Goal: Task Accomplishment & Management: Manage account settings

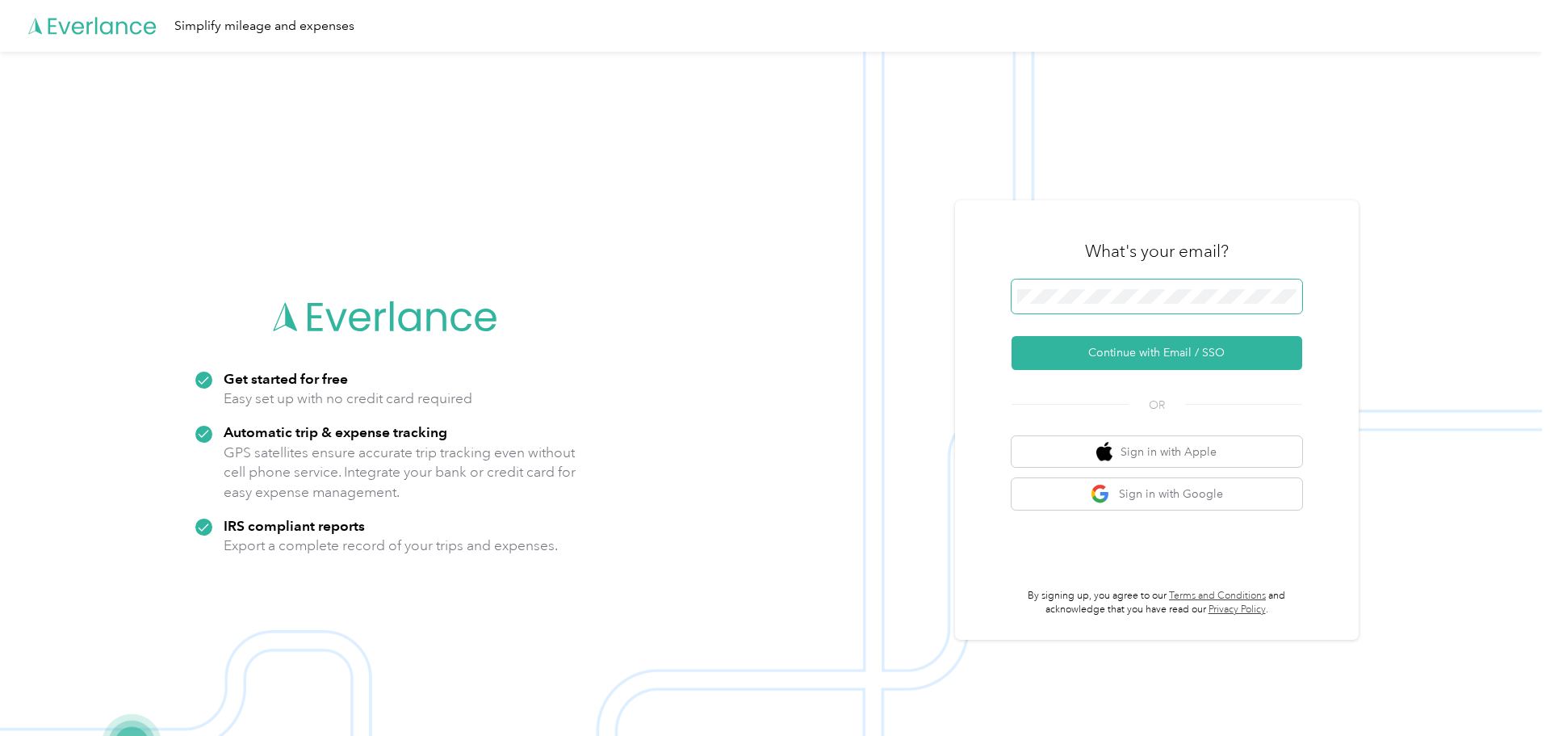
click at [1012, 336] on button "Continue with Email / SSO" at bounding box center [1157, 353] width 291 height 34
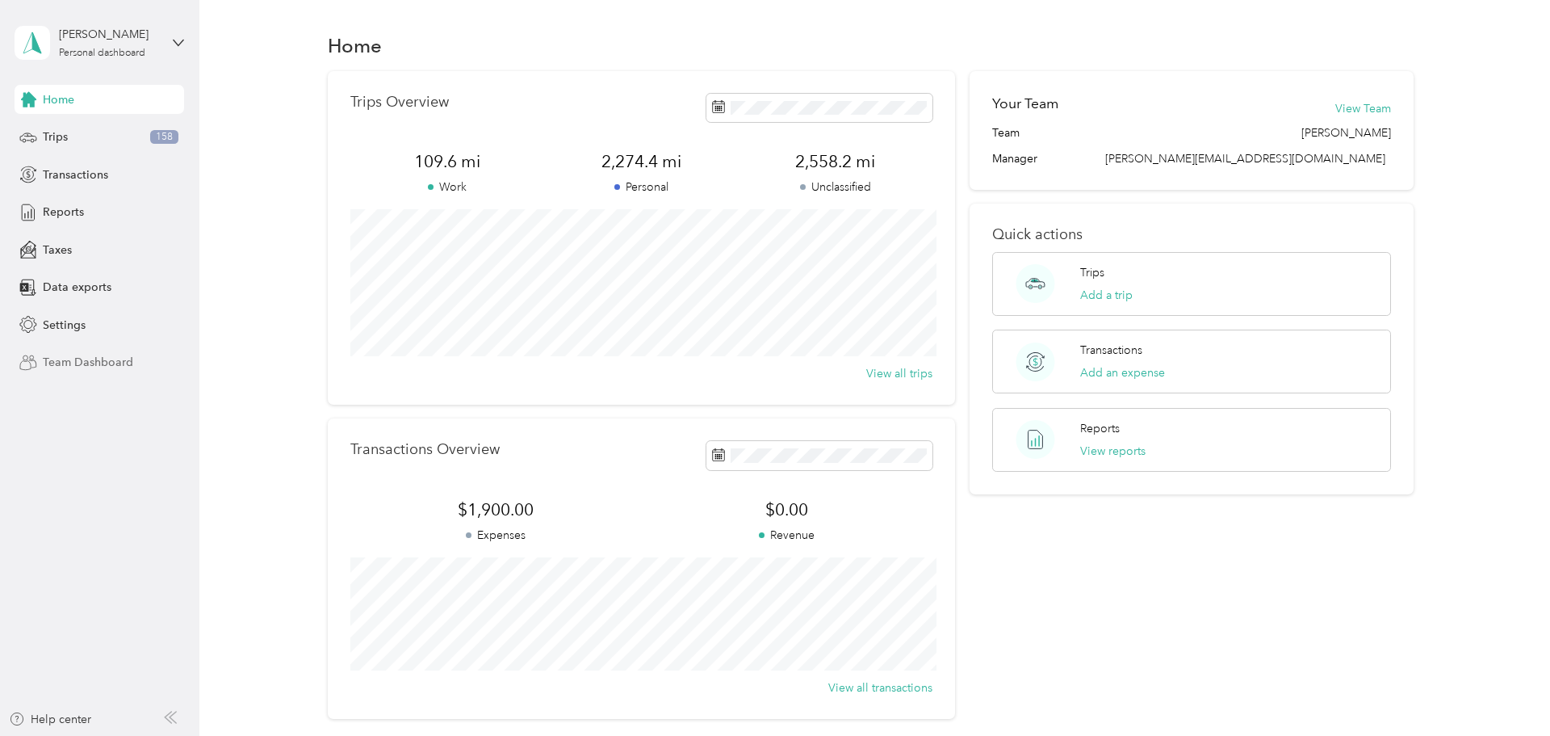
click at [103, 360] on span "Team Dashboard" at bounding box center [88, 362] width 90 height 17
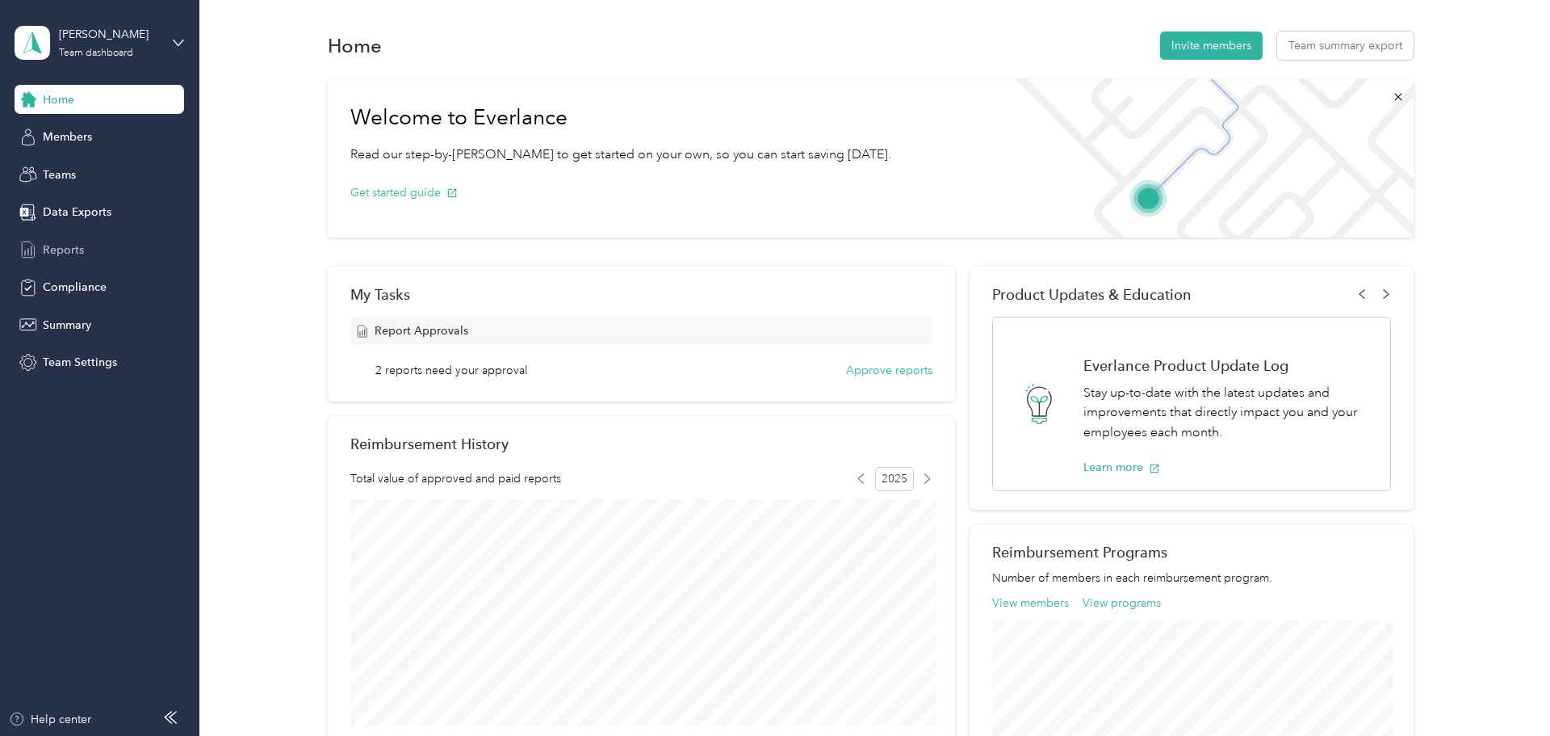
click at [78, 249] on span "Reports" at bounding box center [63, 249] width 41 height 17
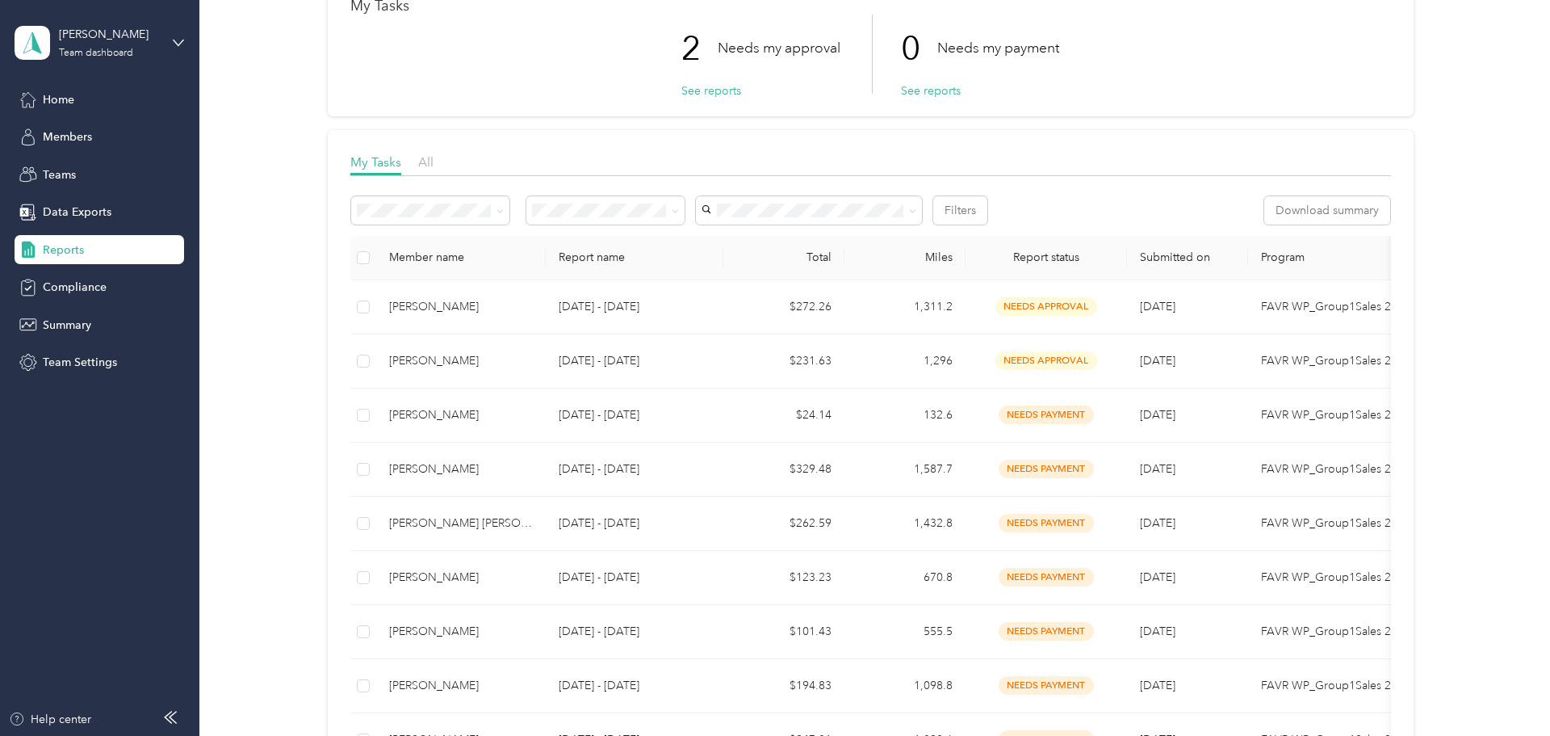
scroll to position [102, 0]
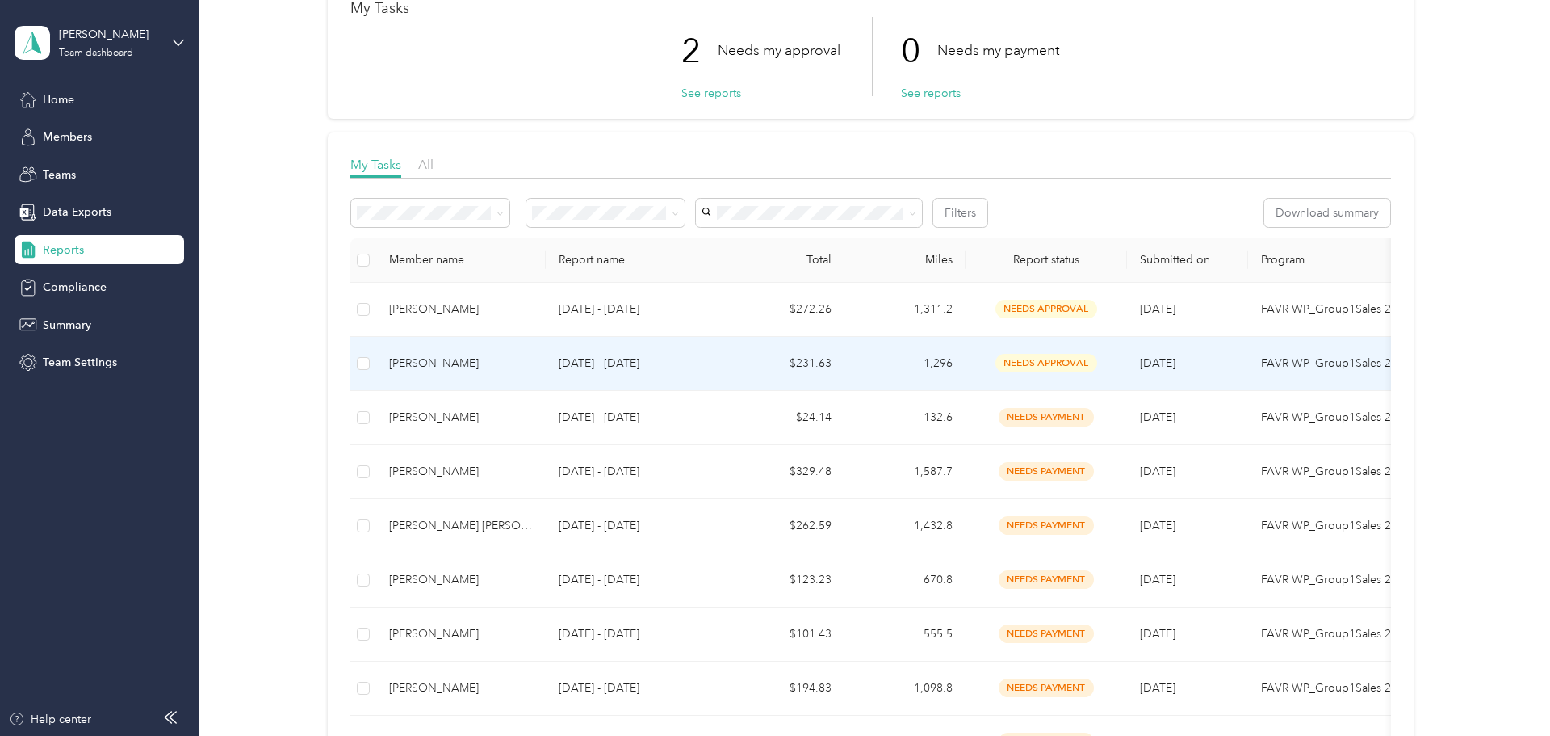
click at [447, 366] on div "Jacob A. Nivala" at bounding box center [461, 363] width 144 height 18
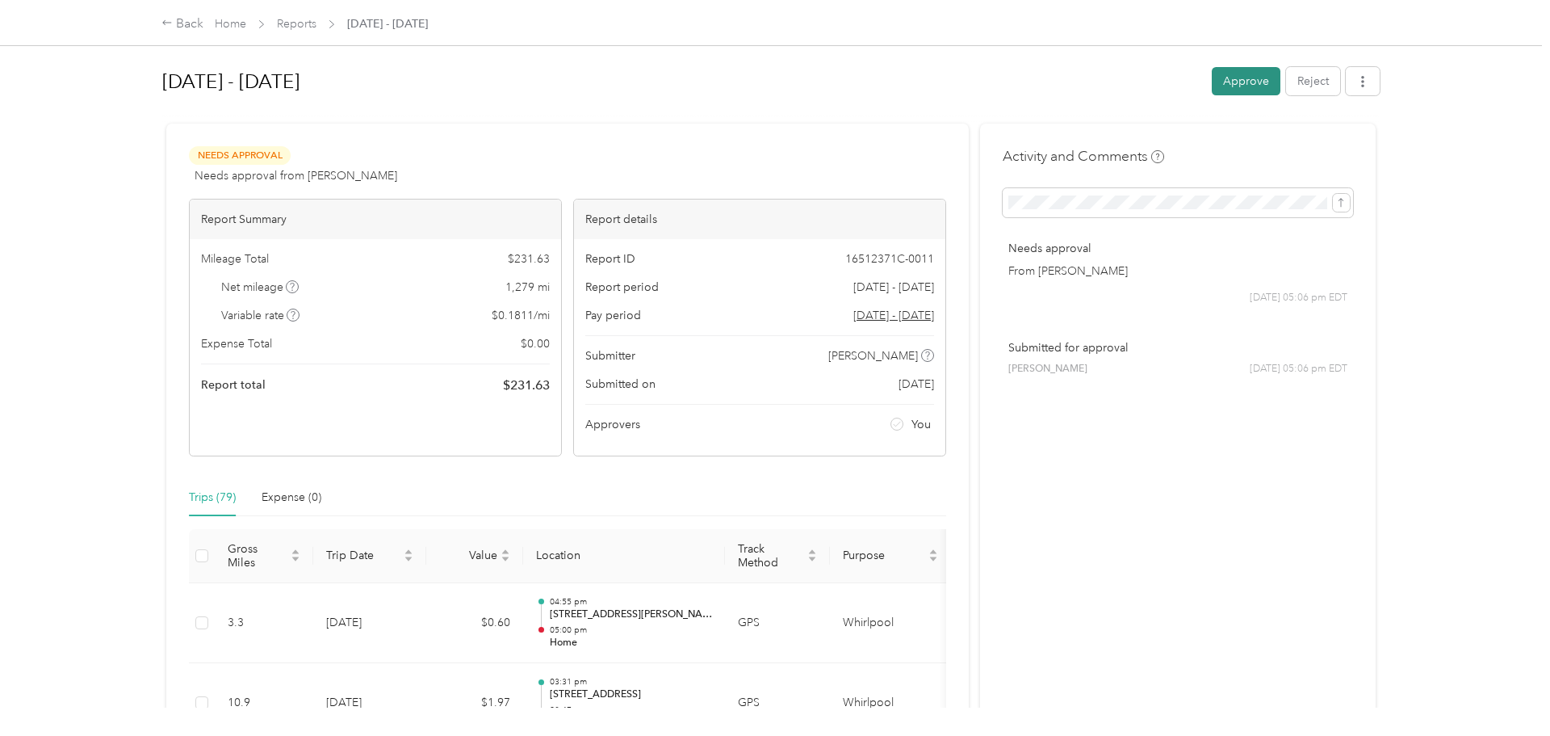
click at [1252, 86] on button "Approve" at bounding box center [1246, 81] width 69 height 28
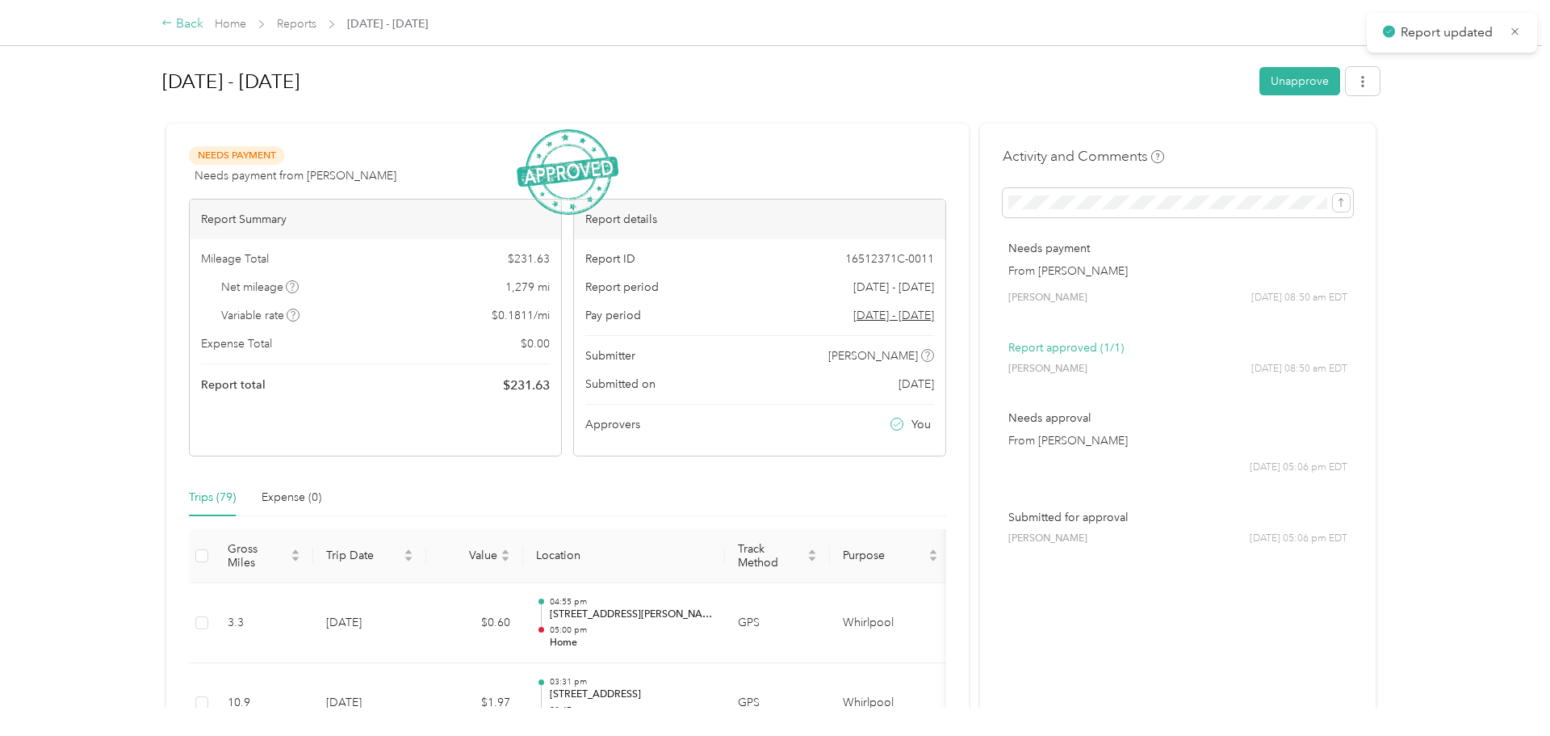
click at [186, 24] on div "Back" at bounding box center [182, 24] width 42 height 19
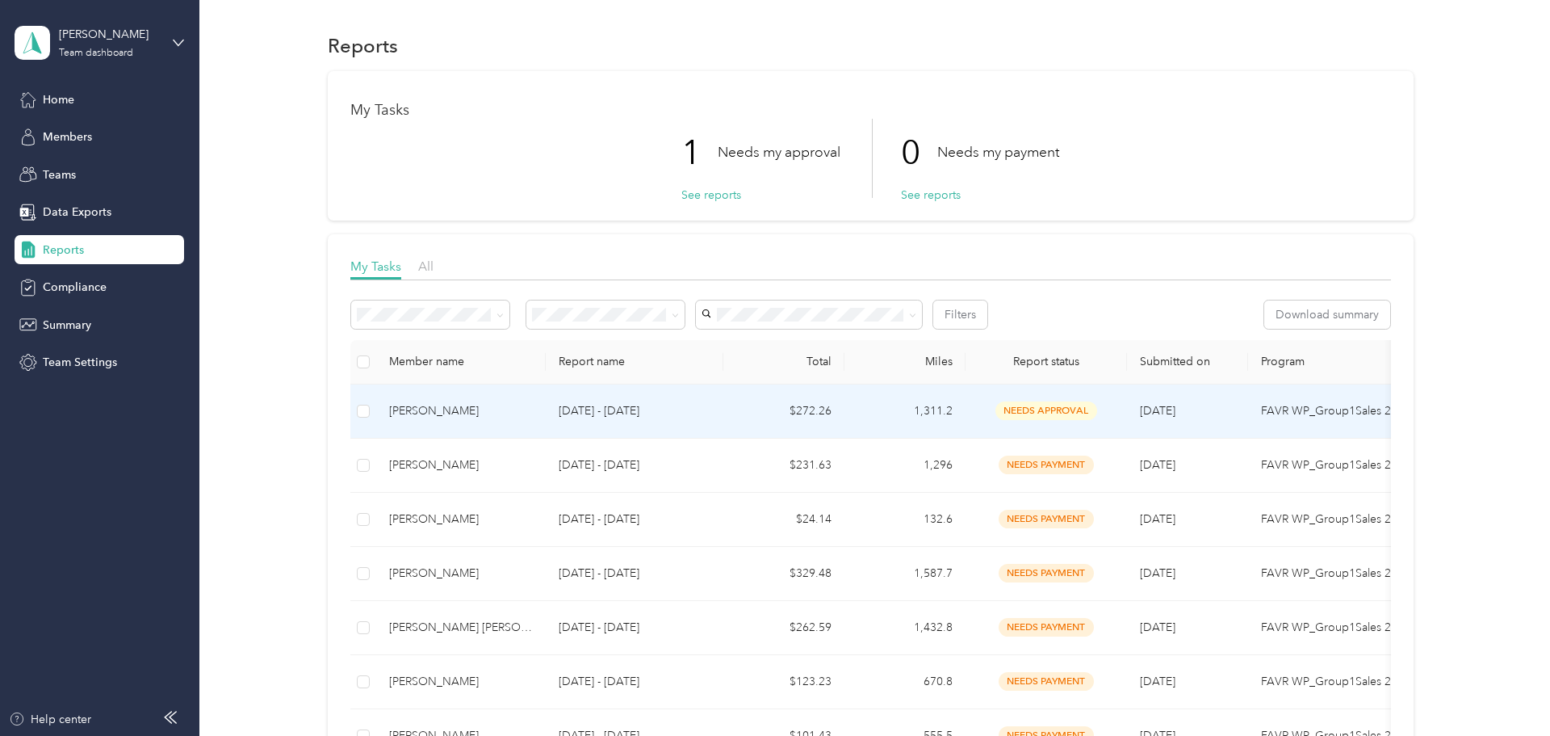
click at [707, 407] on p "Aug 1 - 31, 2025" at bounding box center [635, 411] width 152 height 18
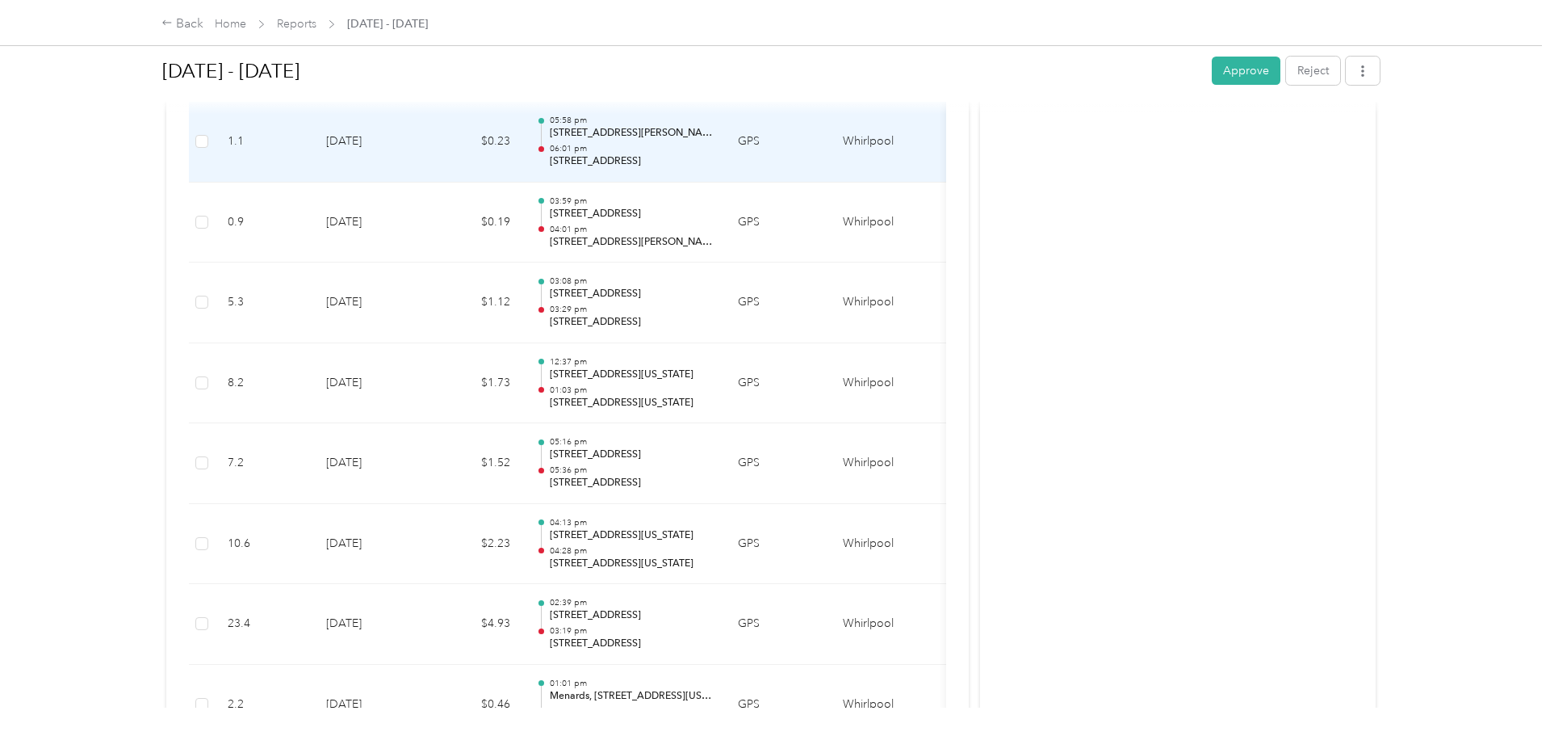
scroll to position [6732, 0]
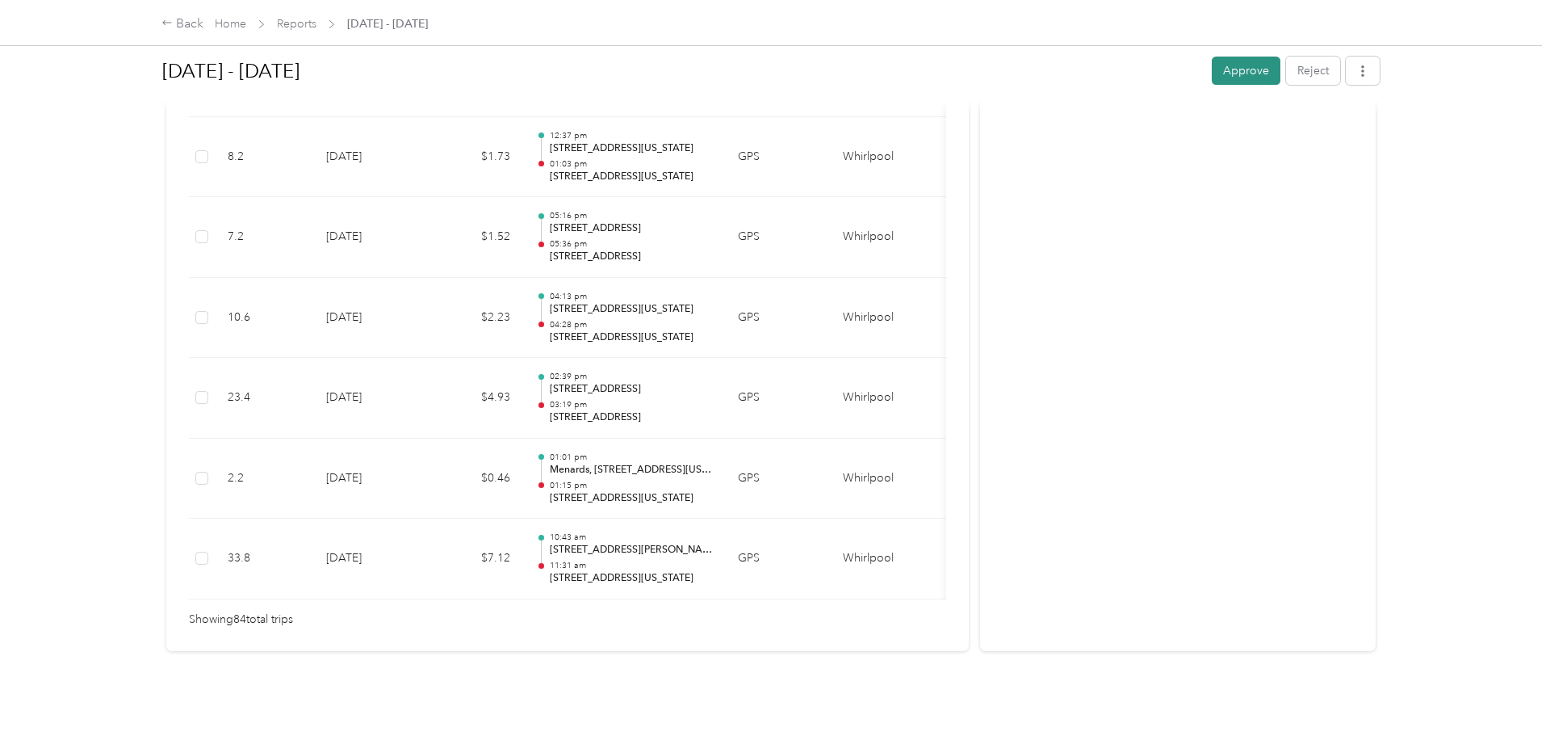
click at [1261, 68] on button "Approve" at bounding box center [1246, 71] width 69 height 28
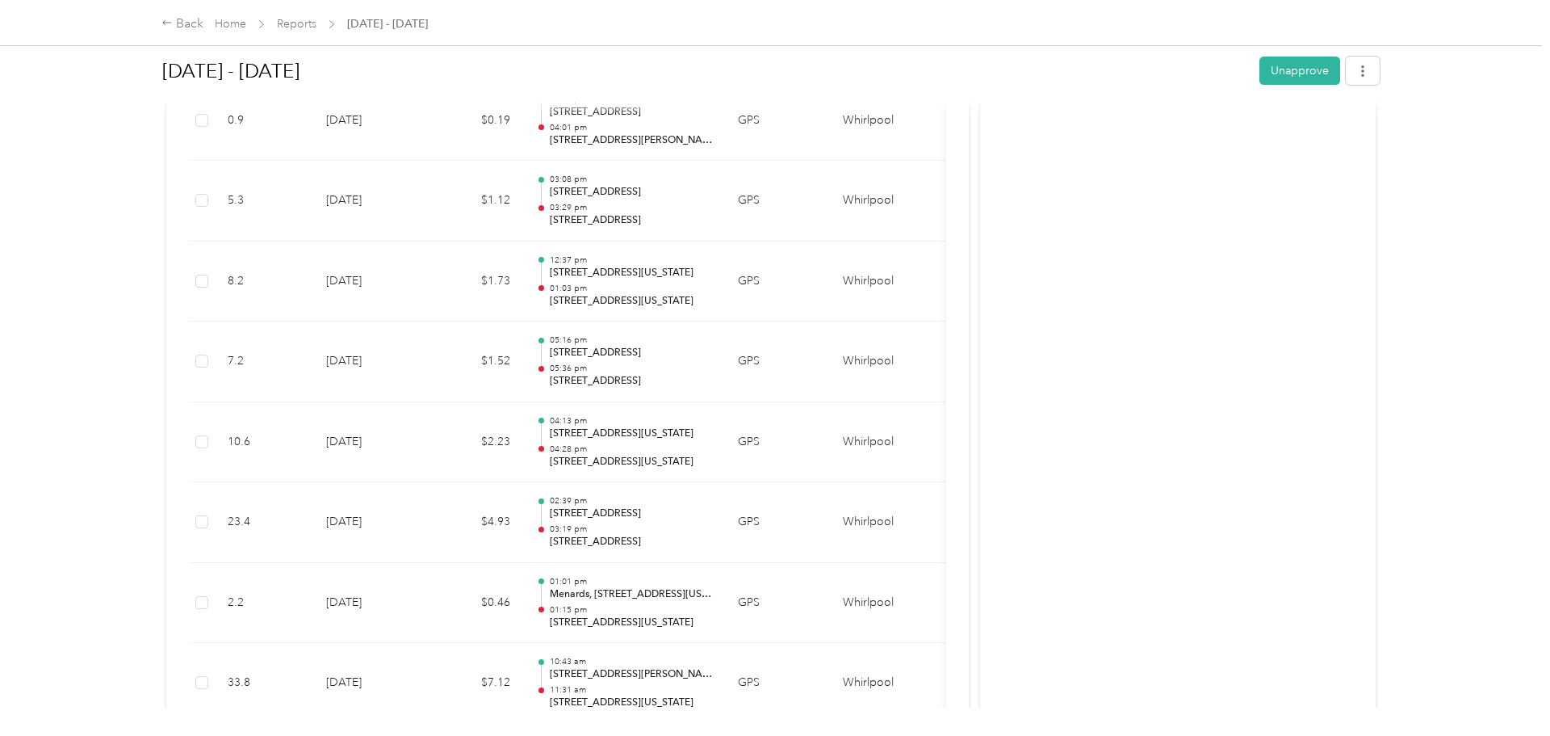
scroll to position [6606, 0]
click at [188, 24] on div "Back" at bounding box center [182, 24] width 42 height 19
